Goal: Check status: Check status

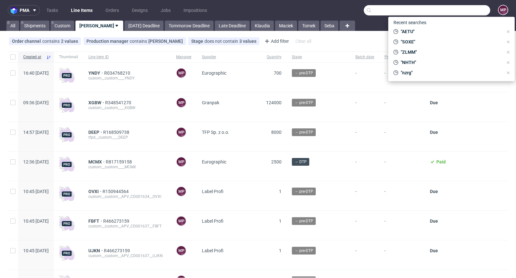
click at [464, 7] on input "text" at bounding box center [427, 10] width 126 height 10
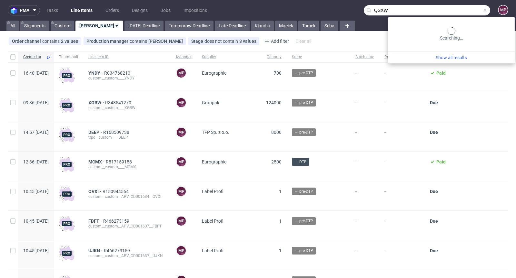
type input "QSXW"
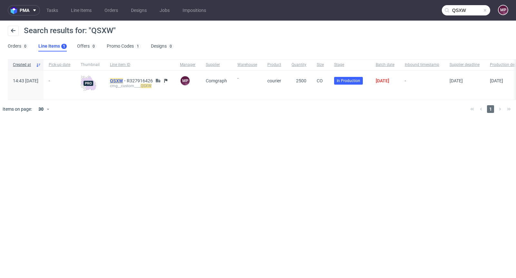
click at [123, 80] on mark "QSXW" at bounding box center [116, 80] width 13 height 5
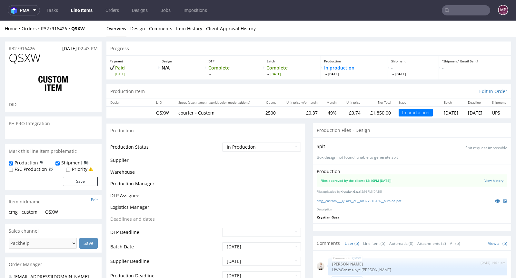
scroll to position [7, 0]
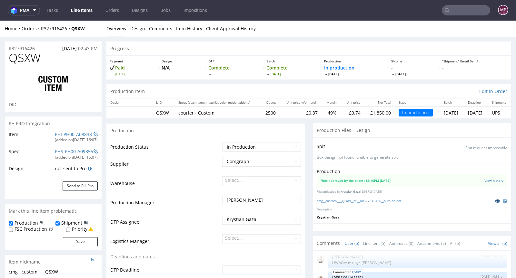
click at [491, 199] on link at bounding box center [497, 201] width 12 height 7
drag, startPoint x: 95, startPoint y: 27, endPoint x: 73, endPoint y: 27, distance: 21.6
click at [73, 27] on div "Home Orders R327916426 QSXW" at bounding box center [53, 28] width 97 height 6
copy strong "QSXW"
click at [464, 12] on input "text" at bounding box center [466, 10] width 48 height 10
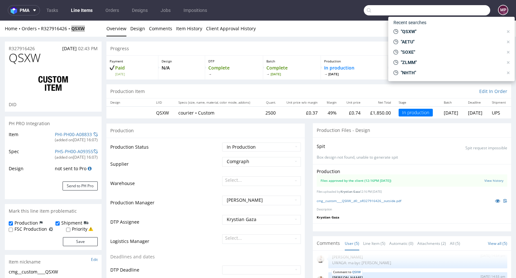
paste input "NUOW"
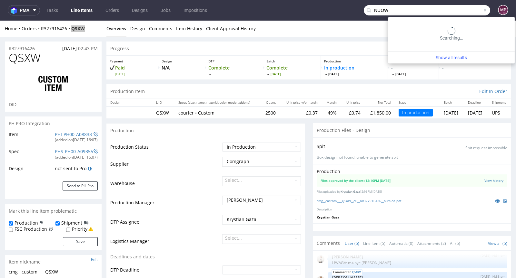
type input "NUOW"
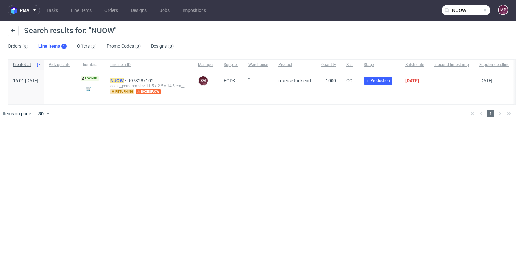
click at [123, 79] on mark "NUOW" at bounding box center [116, 80] width 13 height 5
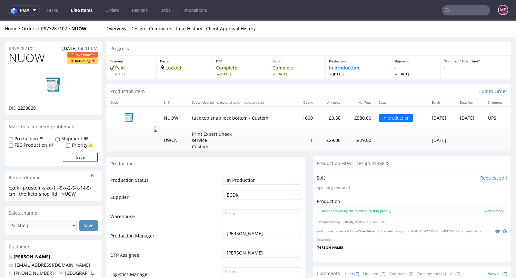
scroll to position [91, 0]
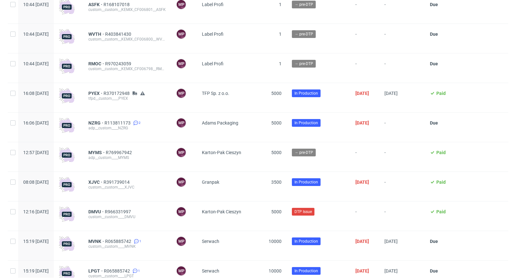
scroll to position [373, 0]
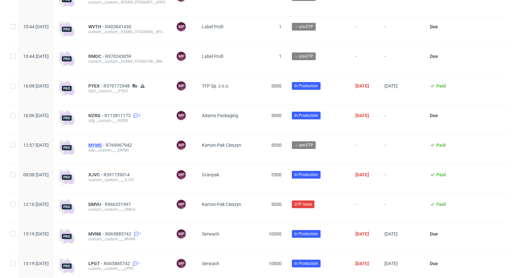
click at [106, 145] on span "MYMS" at bounding box center [96, 145] width 17 height 5
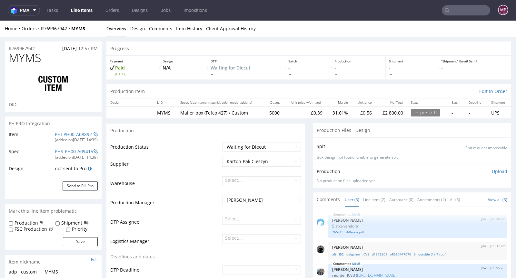
scroll to position [53, 0]
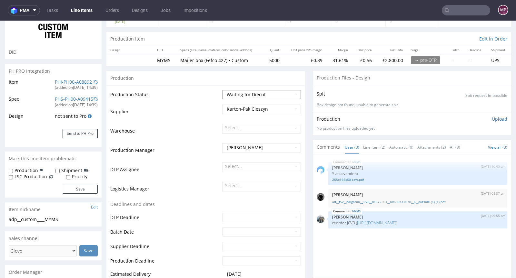
click at [257, 92] on select "Waiting for Artwork Waiting for Diecut Waiting for Mockup Waiting for DTP Waiti…" at bounding box center [261, 94] width 79 height 9
select select "dtp_waiting_for_check"
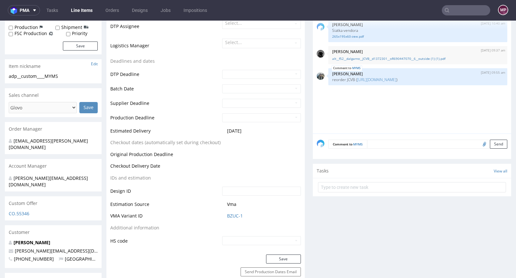
scroll to position [286, 0]
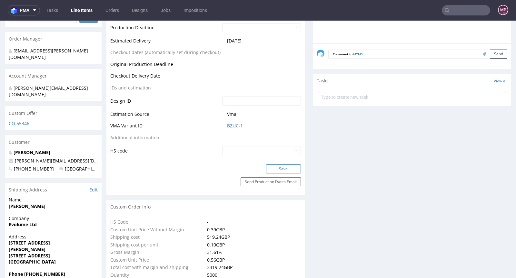
click at [278, 166] on button "Save" at bounding box center [283, 169] width 35 height 9
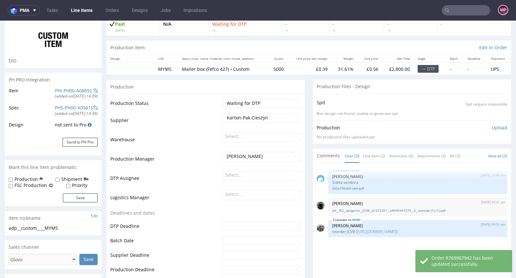
scroll to position [0, 0]
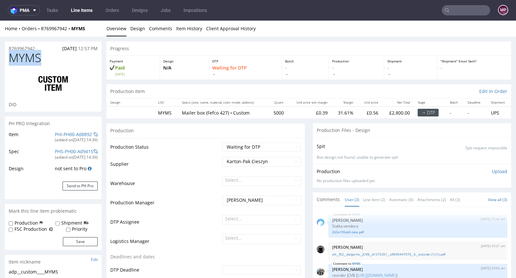
drag, startPoint x: 57, startPoint y: 62, endPoint x: 7, endPoint y: 62, distance: 50.3
click at [7, 62] on div "MYMS DID" at bounding box center [53, 82] width 97 height 60
copy span "MYMS"
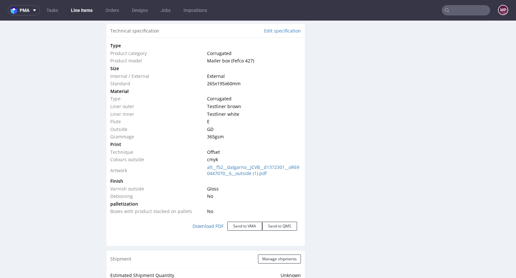
scroll to position [607, 0]
drag, startPoint x: 229, startPoint y: 60, endPoint x: 249, endPoint y: 59, distance: 19.4
click at [249, 59] on span "Mailer box (Fefco 427)" at bounding box center [230, 61] width 47 height 6
copy span "Fefco 427"
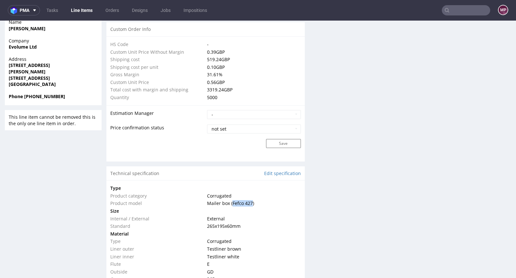
scroll to position [0, 0]
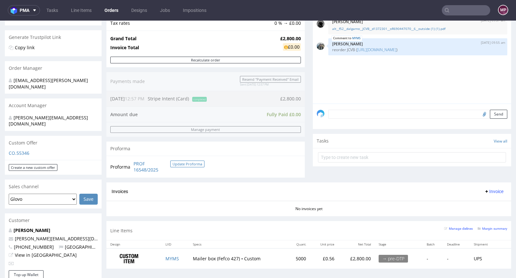
scroll to position [150, 0]
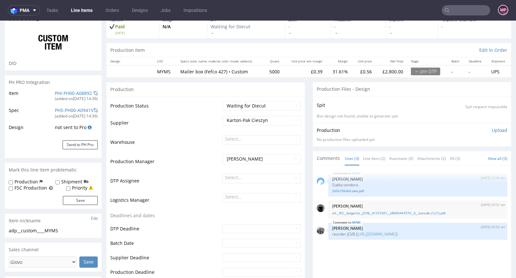
scroll to position [43, 0]
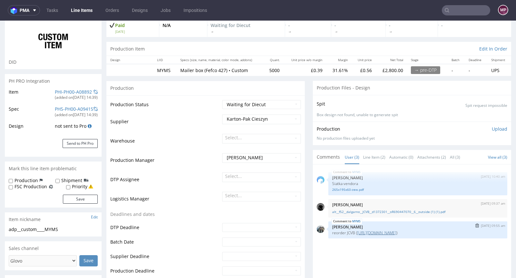
click at [396, 234] on link "https://platform.packhelp.com/pma/line-items/6723714/orders/R690447070" at bounding box center [376, 232] width 39 height 5
click at [367, 211] on link "alt__f52__dalgarno__JCVB__d1372301__oR690447070__6__outside (1) (1).pdf" at bounding box center [417, 212] width 171 height 5
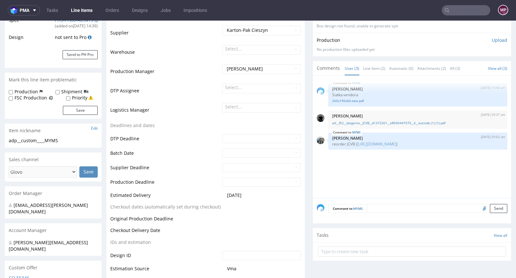
scroll to position [190, 0]
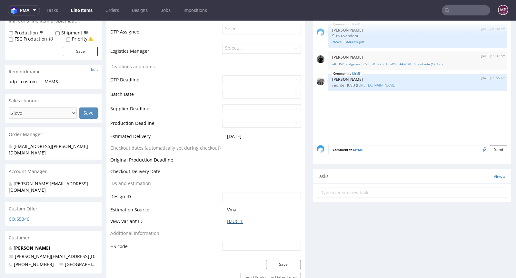
click at [239, 219] on link "BZUC-1" at bounding box center [235, 221] width 16 height 6
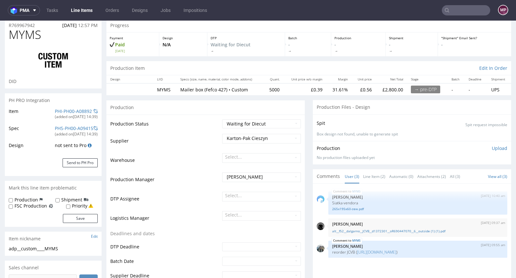
scroll to position [0, 0]
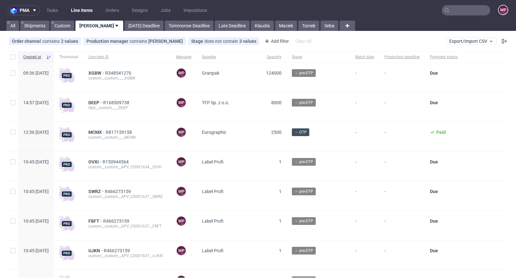
click at [464, 8] on input "text" at bounding box center [466, 10] width 48 height 10
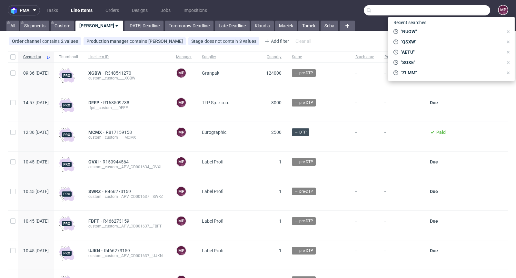
paste input "LJWZ"
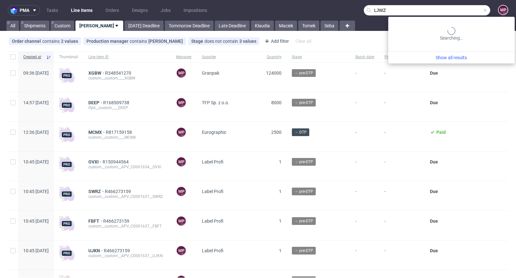
type input "LJWZ"
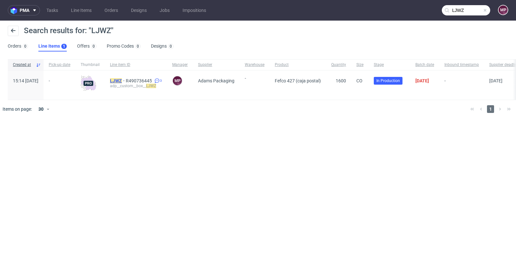
click at [122, 80] on mark "LJWZ" at bounding box center [116, 80] width 12 height 5
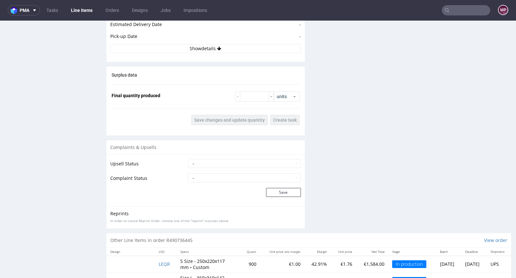
scroll to position [923, 0]
click at [247, 97] on input "number" at bounding box center [254, 97] width 29 height 10
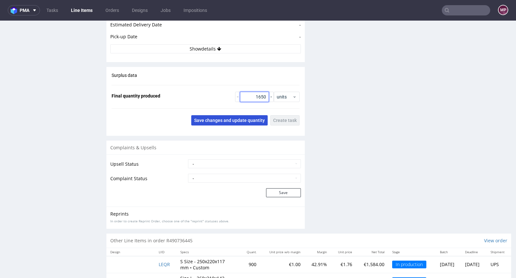
type input "1650"
click at [228, 123] on span "Save changes and update quantity" at bounding box center [229, 120] width 71 height 5
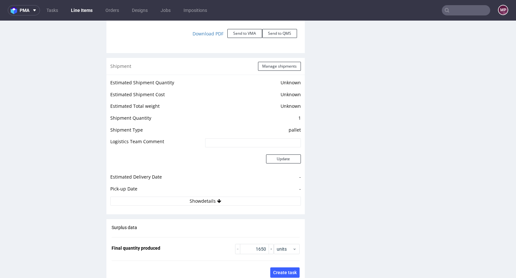
scroll to position [738, 0]
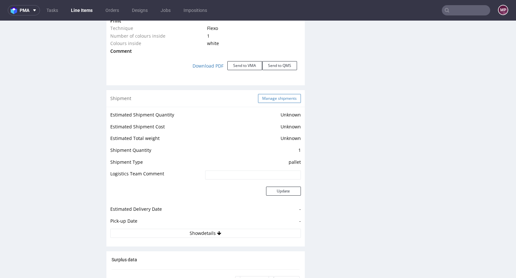
click at [264, 102] on button "Manage shipments" at bounding box center [279, 98] width 43 height 9
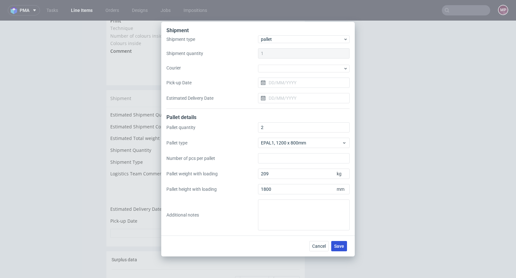
click at [344, 249] on button "Save" at bounding box center [339, 246] width 16 height 10
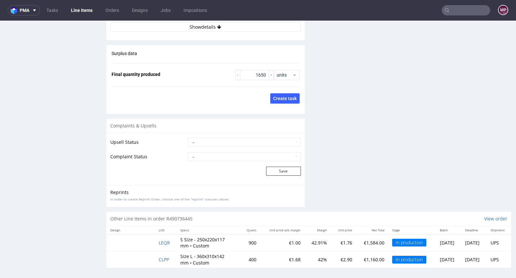
scroll to position [2, 0]
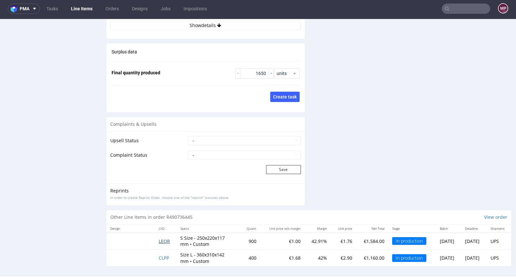
click at [161, 238] on span "LEQR" at bounding box center [164, 241] width 11 height 6
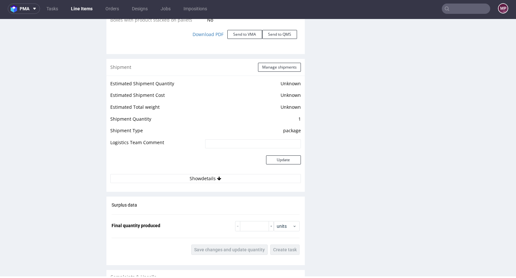
scroll to position [809, 0]
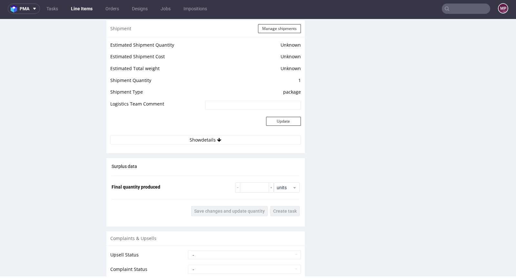
click at [252, 192] on div "Surplus data Final quantity produced units Save changes and update quantity Cre…" at bounding box center [205, 190] width 198 height 64
click at [256, 188] on input "number" at bounding box center [254, 188] width 29 height 10
type input "945"
click at [231, 209] on span "Save changes and update quantity" at bounding box center [229, 211] width 71 height 5
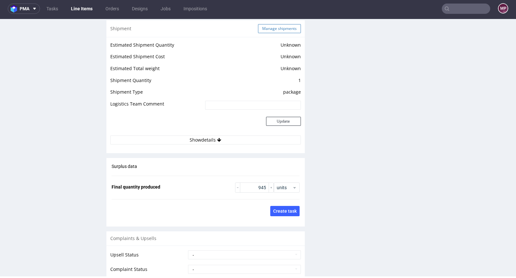
click at [278, 30] on button "Manage shipments" at bounding box center [279, 28] width 43 height 9
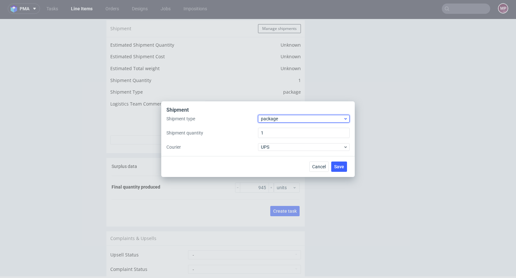
click at [300, 118] on span "package" at bounding box center [302, 119] width 82 height 6
click at [284, 131] on div "pallet" at bounding box center [303, 133] width 86 height 12
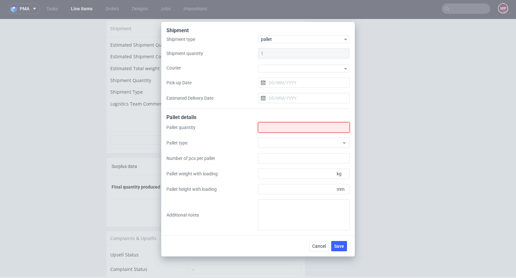
click at [290, 129] on input "Shipment type" at bounding box center [304, 127] width 92 height 10
type input "1"
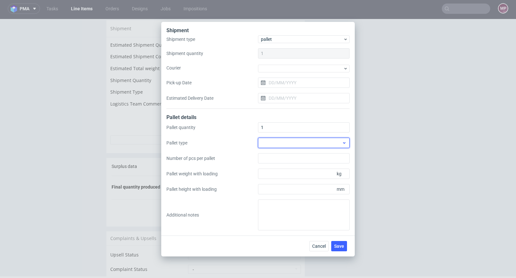
click at [314, 146] on div at bounding box center [304, 143] width 92 height 10
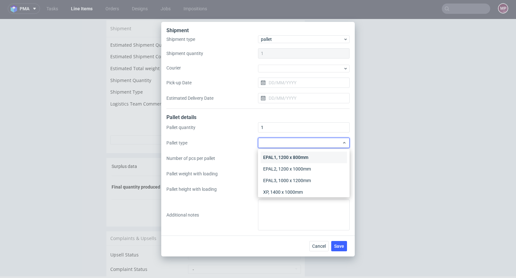
click at [299, 154] on div "EPAL1, 1200 x 800mm" at bounding box center [303, 158] width 86 height 12
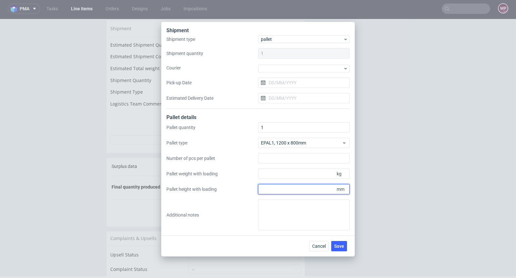
click at [292, 194] on input "Pallet height with loading" at bounding box center [304, 189] width 92 height 10
type input "1800"
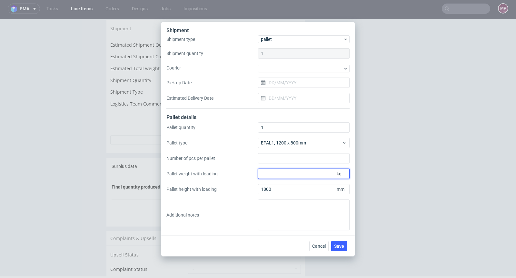
click at [294, 177] on input "Pallet weight with loading" at bounding box center [304, 174] width 92 height 10
type input "170"
click at [340, 244] on span "Save" at bounding box center [339, 246] width 10 height 5
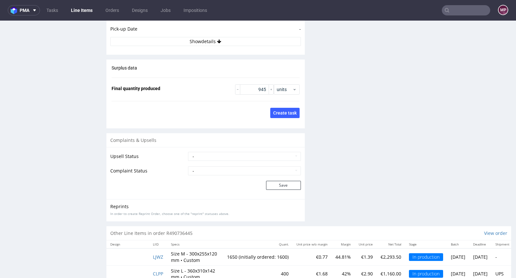
scroll to position [953, 0]
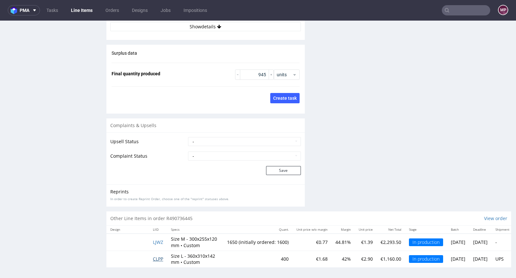
click at [153, 256] on span "CLPP" at bounding box center [158, 259] width 10 height 6
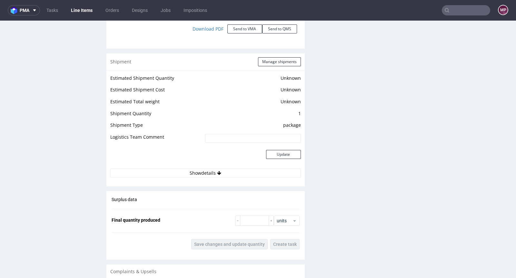
scroll to position [837, 0]
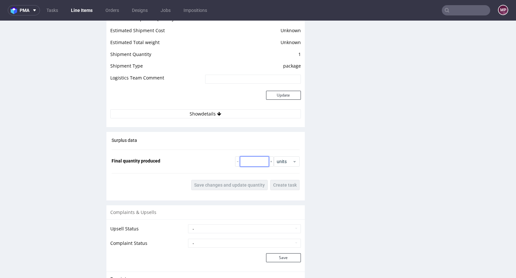
click at [247, 161] on input "number" at bounding box center [254, 162] width 29 height 10
type input "420"
click at [219, 186] on span "Save changes and update quantity" at bounding box center [229, 185] width 71 height 5
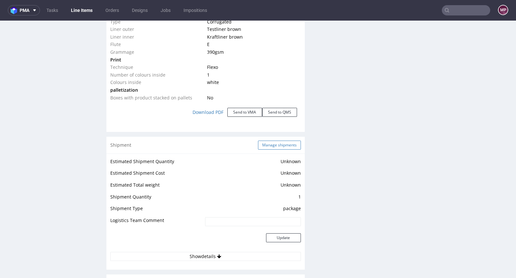
click at [286, 147] on button "Manage shipments" at bounding box center [279, 145] width 43 height 9
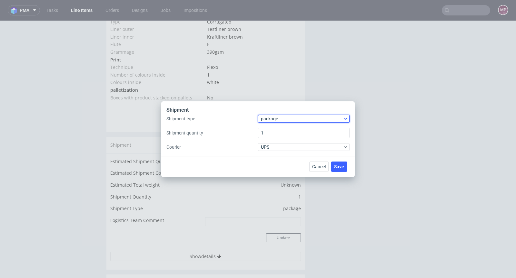
click at [315, 121] on span "package" at bounding box center [302, 119] width 82 height 6
click at [311, 127] on div "pallet" at bounding box center [303, 133] width 86 height 12
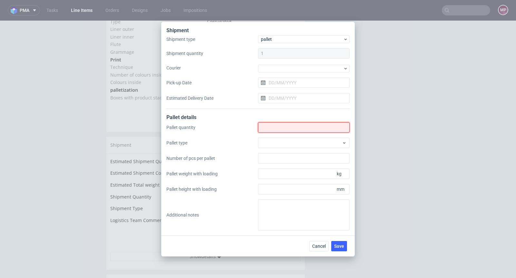
click at [312, 131] on input "Shipment type" at bounding box center [304, 127] width 92 height 10
type input "1"
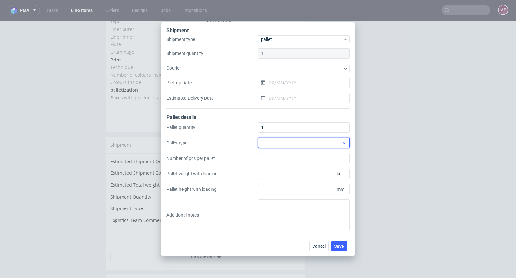
click at [339, 142] on div at bounding box center [304, 143] width 92 height 10
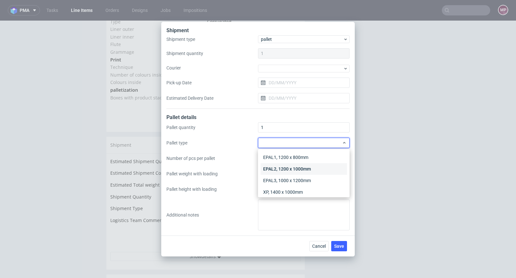
click at [314, 167] on div "EPAL2, 1200 x 1000mm" at bounding box center [303, 169] width 86 height 12
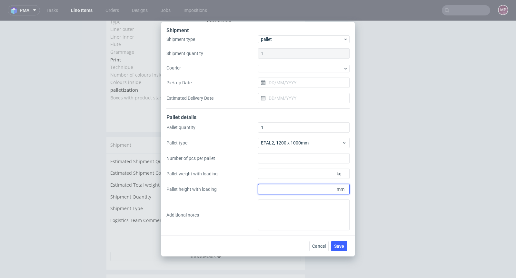
click at [294, 185] on input "Pallet height with loading" at bounding box center [304, 189] width 92 height 10
type input "1800"
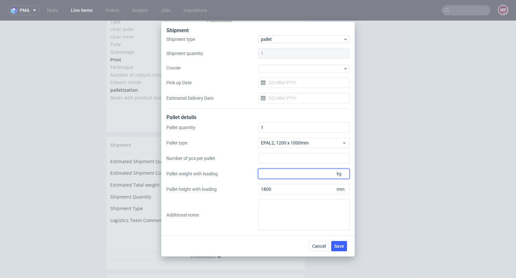
click at [290, 175] on input "Pallet weight with loading" at bounding box center [304, 174] width 92 height 10
type input "142"
click at [341, 247] on span "Save" at bounding box center [339, 246] width 10 height 5
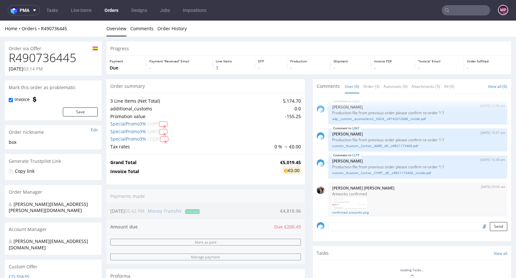
scroll to position [79, 0]
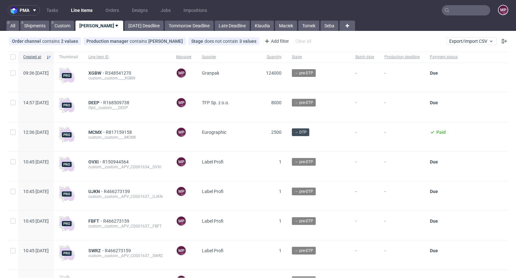
click at [455, 9] on input "text" at bounding box center [466, 10] width 48 height 10
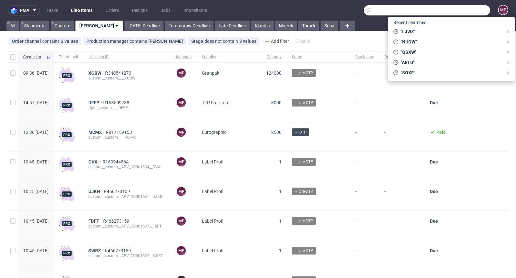
paste input "XJVC"
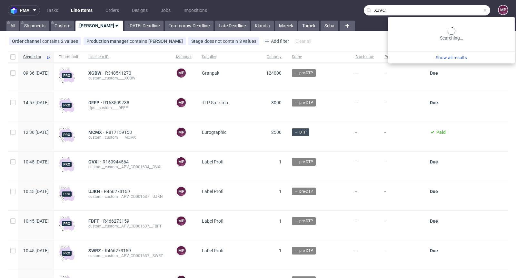
type input "XJVC"
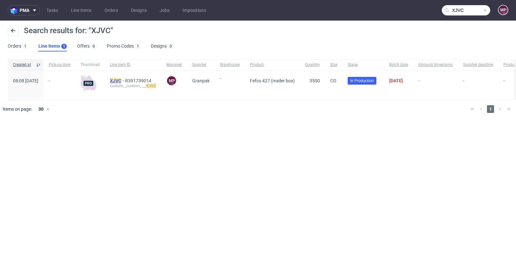
click at [121, 82] on mark "XJVC" at bounding box center [115, 80] width 11 height 5
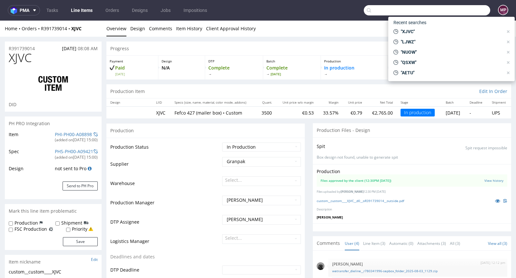
click at [453, 7] on input "text" at bounding box center [427, 10] width 126 height 10
paste input "XJVC"
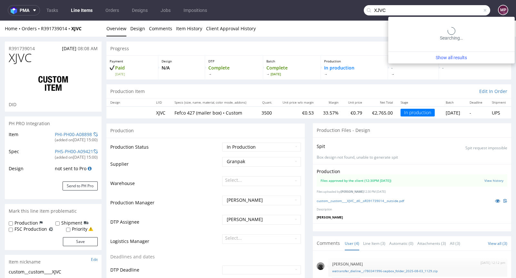
type input "XJVC"
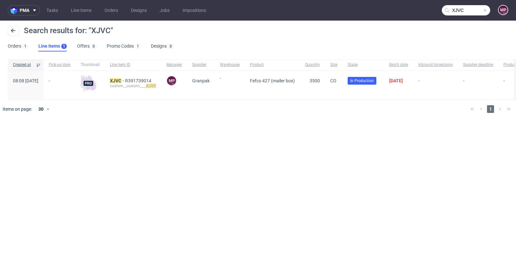
click at [130, 83] on div "custom__custom____ XJVC" at bounding box center [133, 85] width 46 height 5
click at [121, 82] on mark "XJVC" at bounding box center [115, 80] width 11 height 5
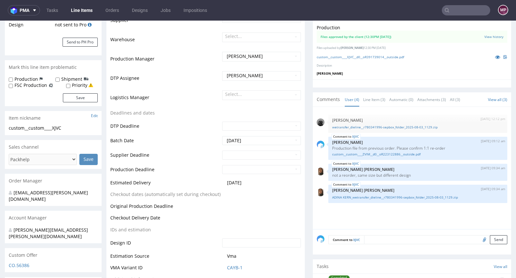
scroll to position [146, 0]
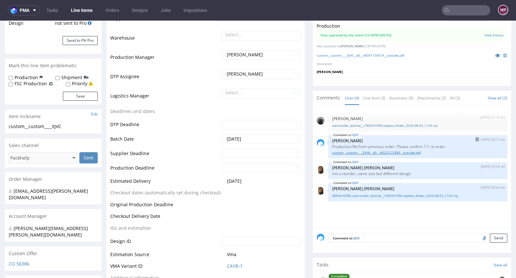
click at [380, 152] on link "custom__custom____ZVIM__d0__oR223122886__outside.pdf" at bounding box center [417, 152] width 171 height 5
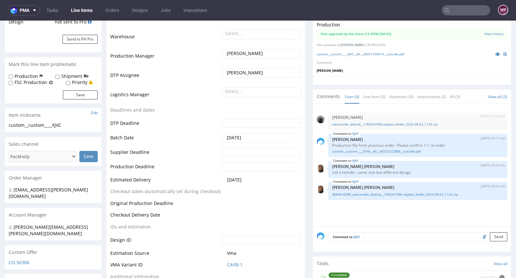
scroll to position [0, 0]
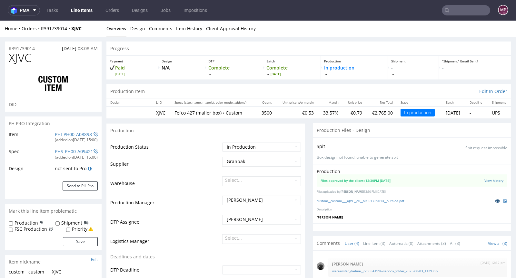
click at [495, 199] on icon at bounding box center [497, 201] width 5 height 5
click at [75, 132] on link "PHI-PH00-A08898" at bounding box center [73, 134] width 37 height 6
